Goal: Transaction & Acquisition: Subscribe to service/newsletter

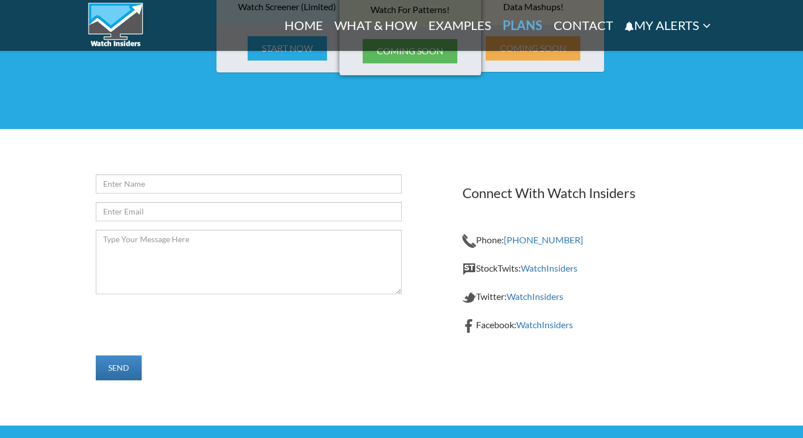
scroll to position [1699, 0]
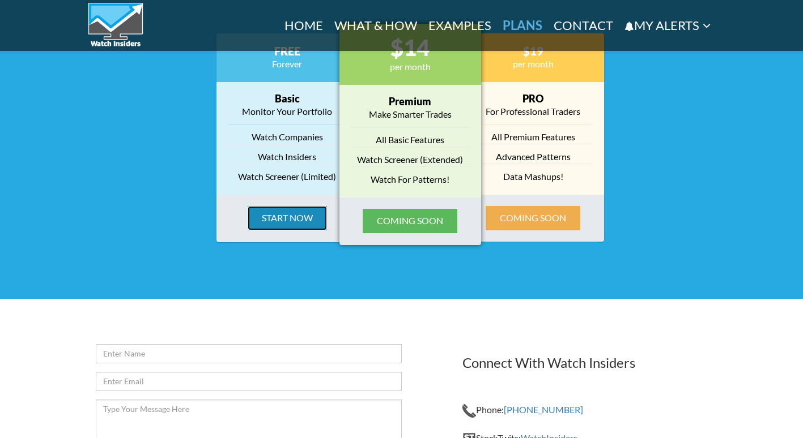
click at [291, 217] on button "Start Now" at bounding box center [287, 218] width 79 height 24
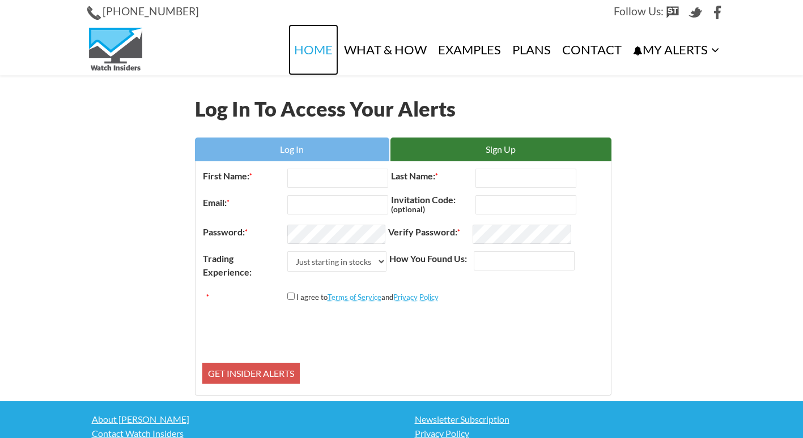
click at [314, 52] on link "Home" at bounding box center [313, 49] width 50 height 51
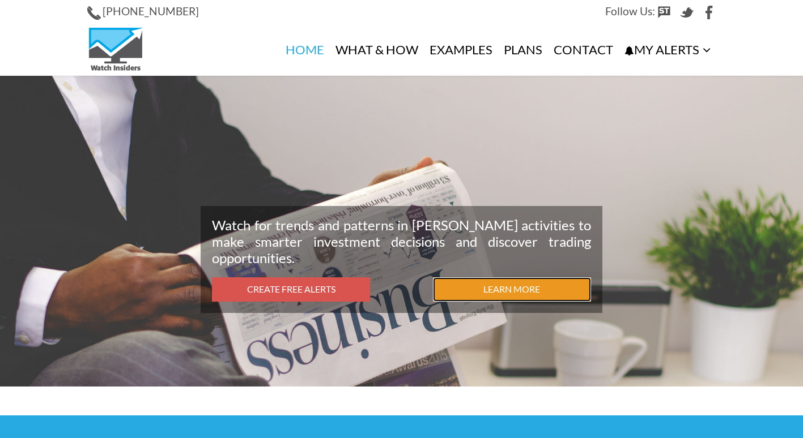
click at [520, 298] on link "Learn More" at bounding box center [512, 290] width 158 height 24
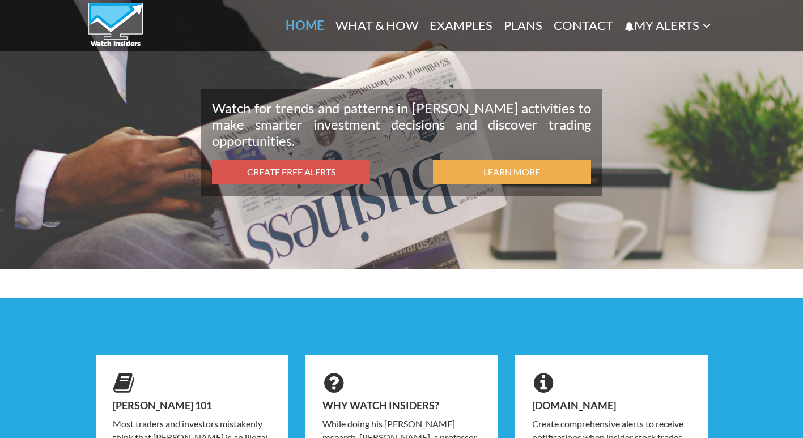
scroll to position [92, 0]
